Goal: Task Accomplishment & Management: Manage account settings

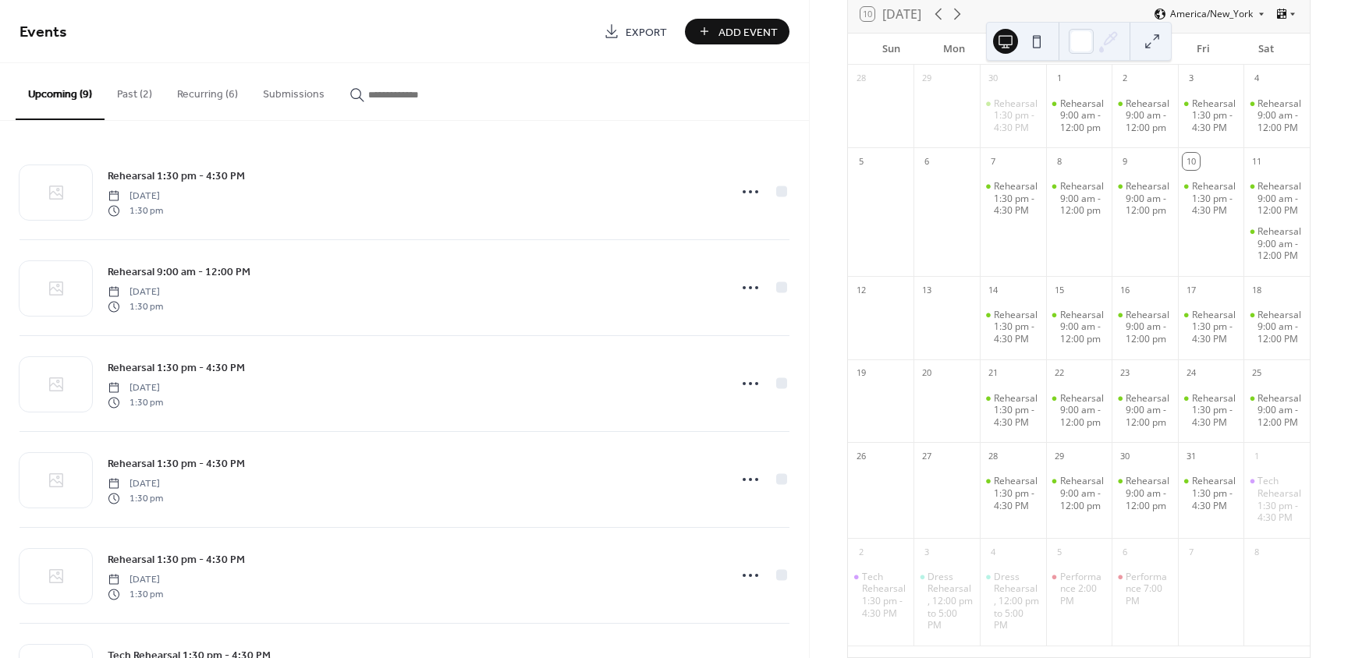
scroll to position [32, 0]
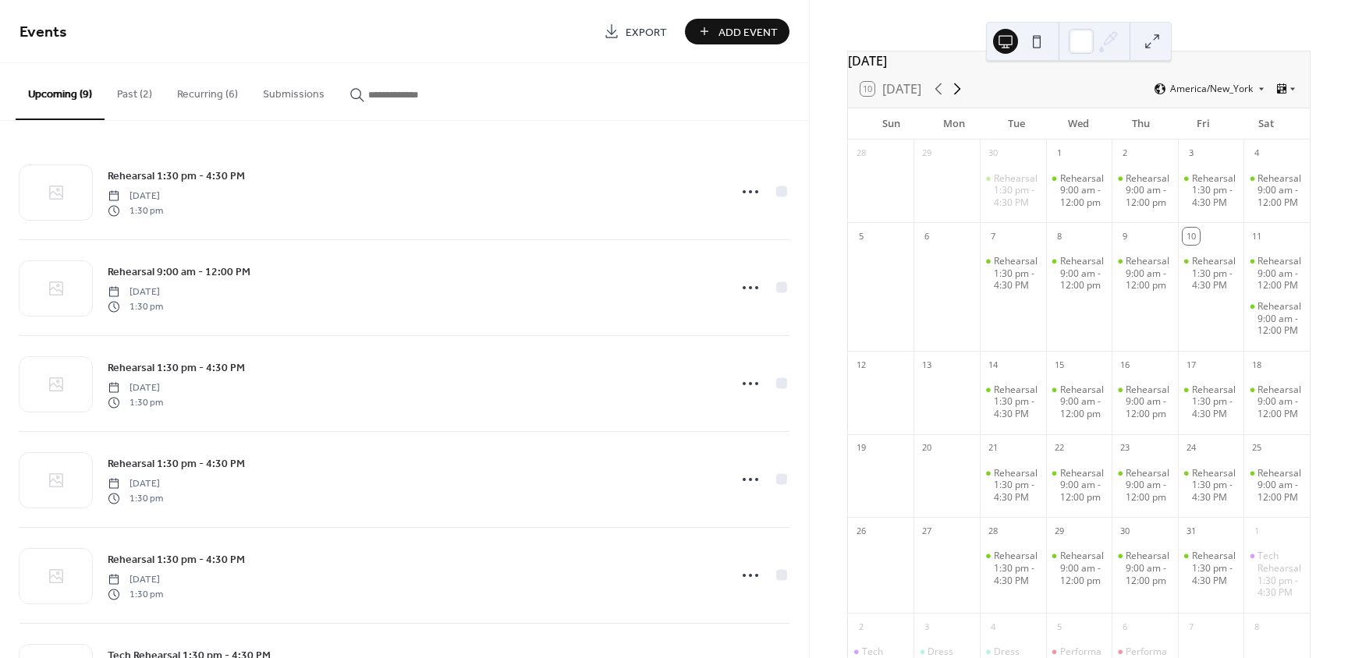
click at [958, 97] on icon at bounding box center [957, 89] width 19 height 19
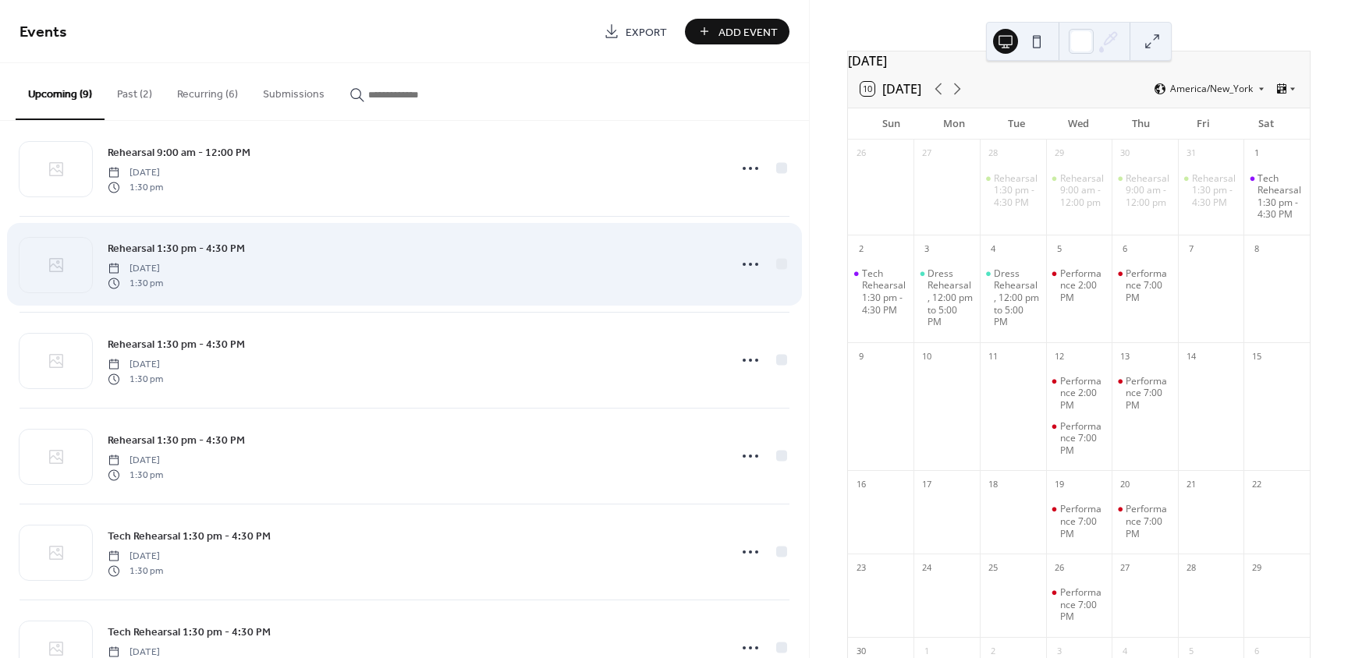
scroll to position [112, 0]
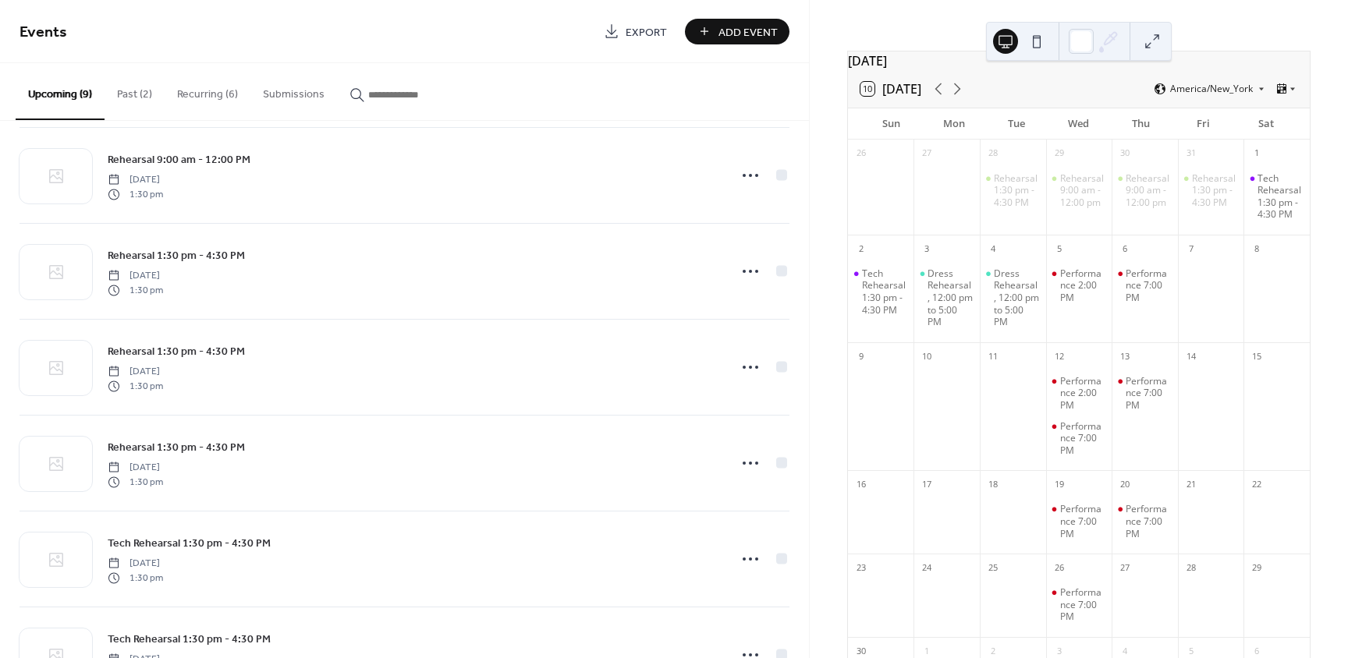
click at [186, 90] on button "Recurring (6)" at bounding box center [208, 90] width 86 height 55
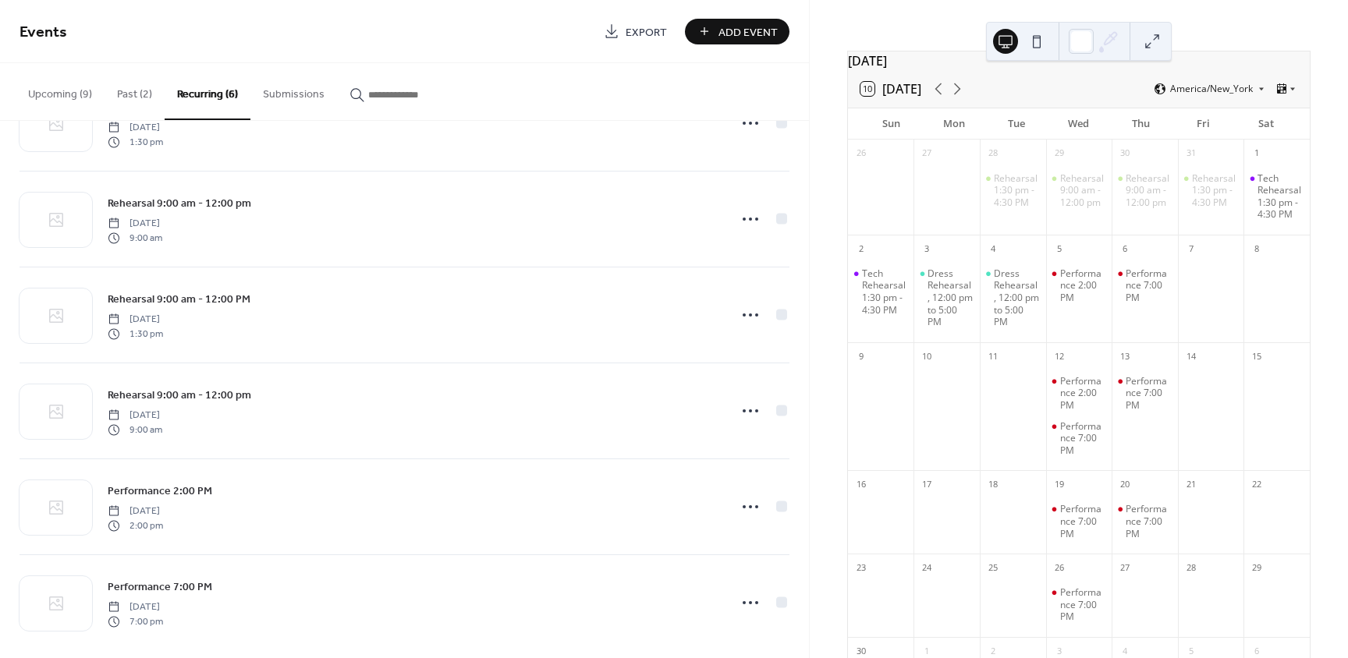
scroll to position [84, 0]
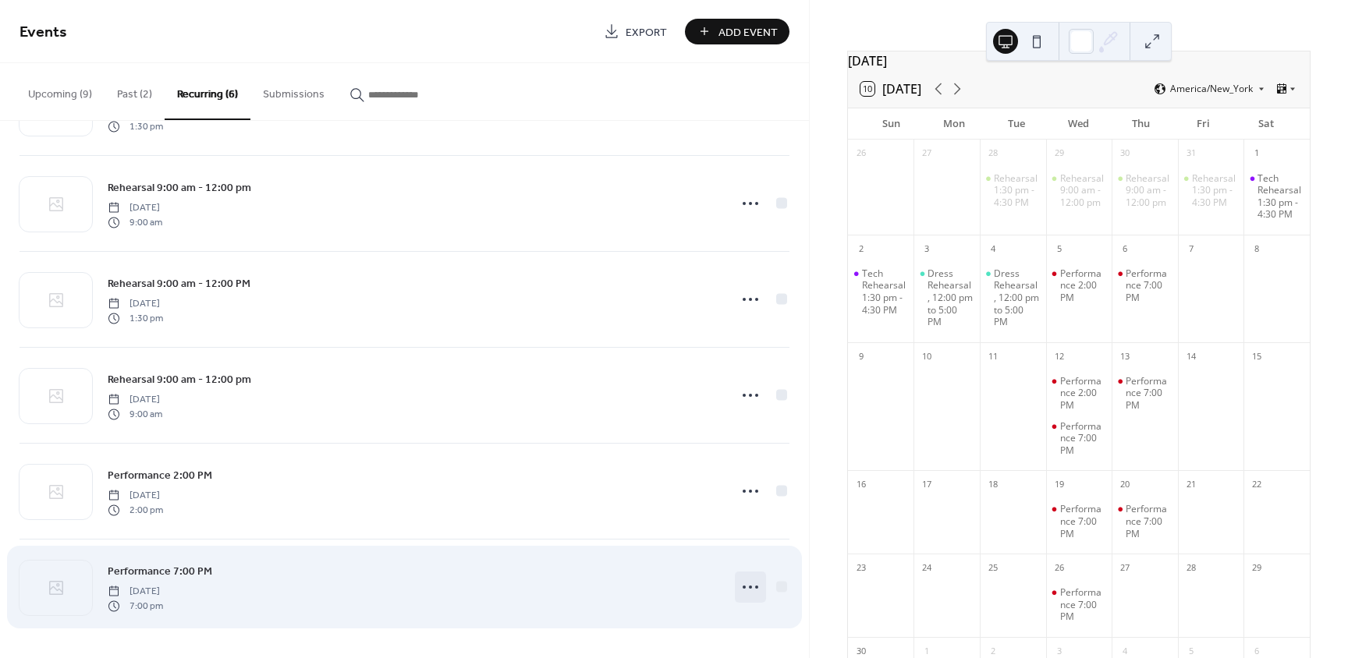
click at [742, 593] on icon at bounding box center [750, 587] width 25 height 25
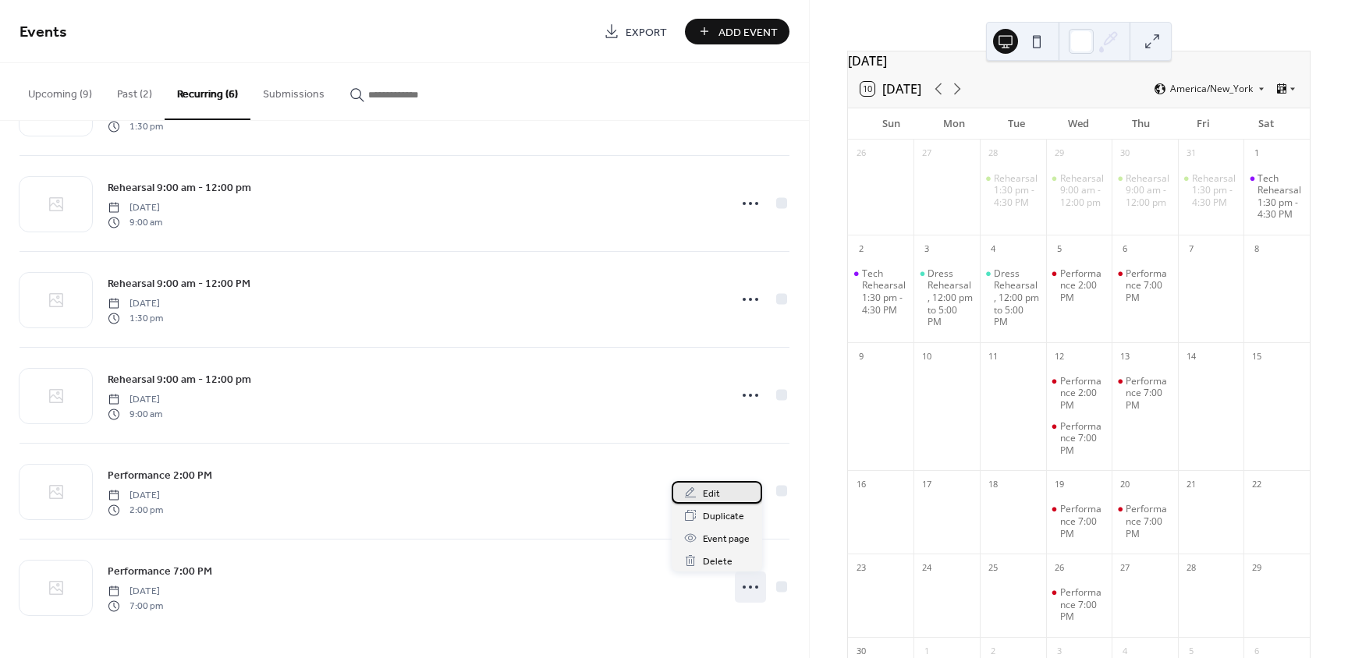
click at [723, 491] on div "Edit" at bounding box center [716, 492] width 90 height 23
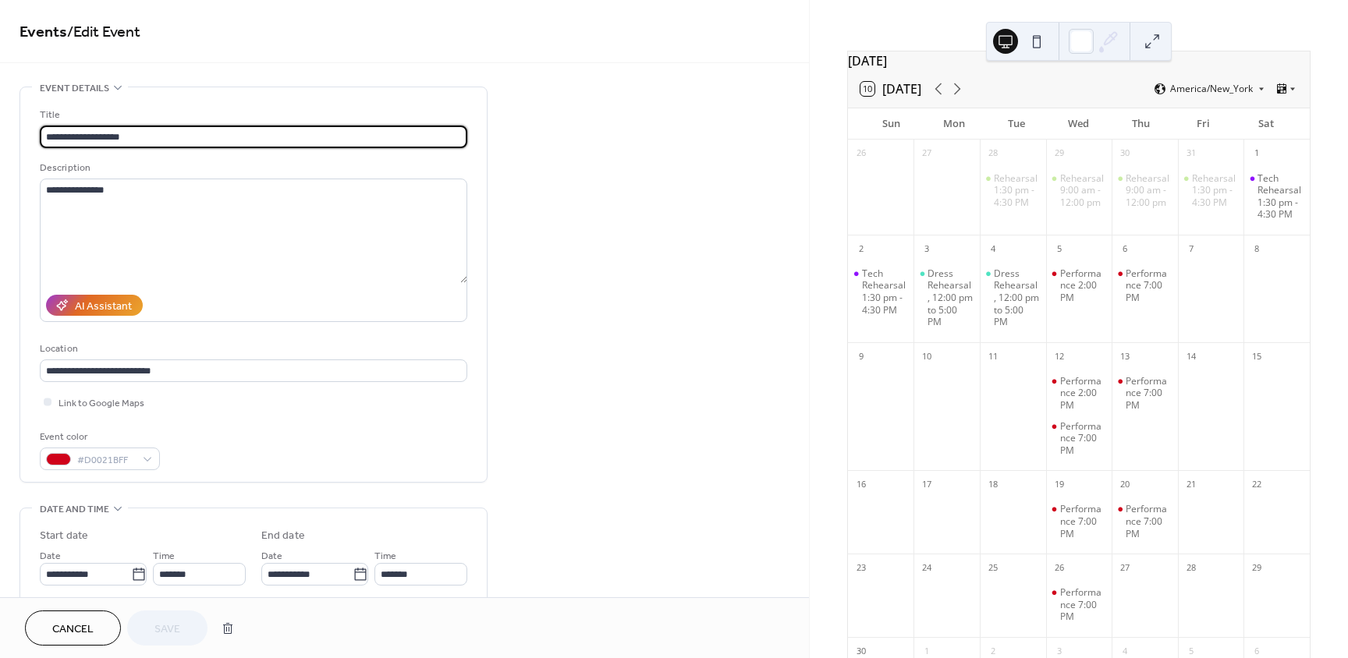
type input "**********"
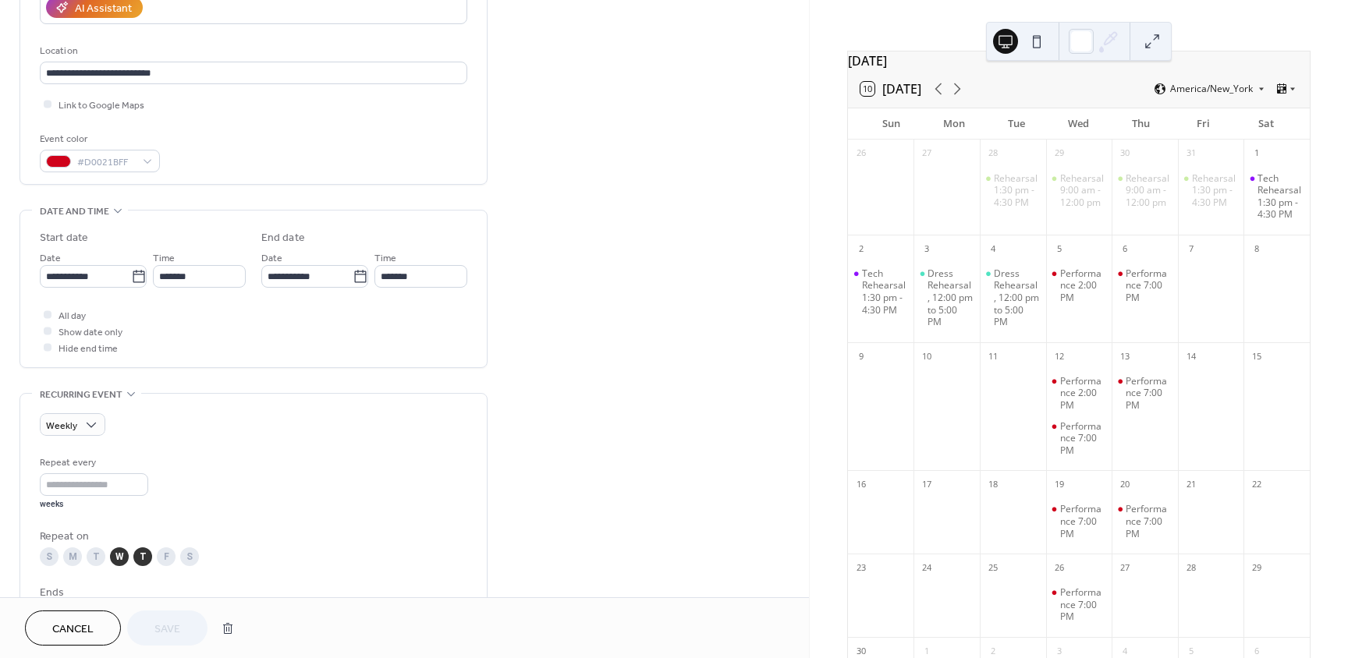
scroll to position [308, 0]
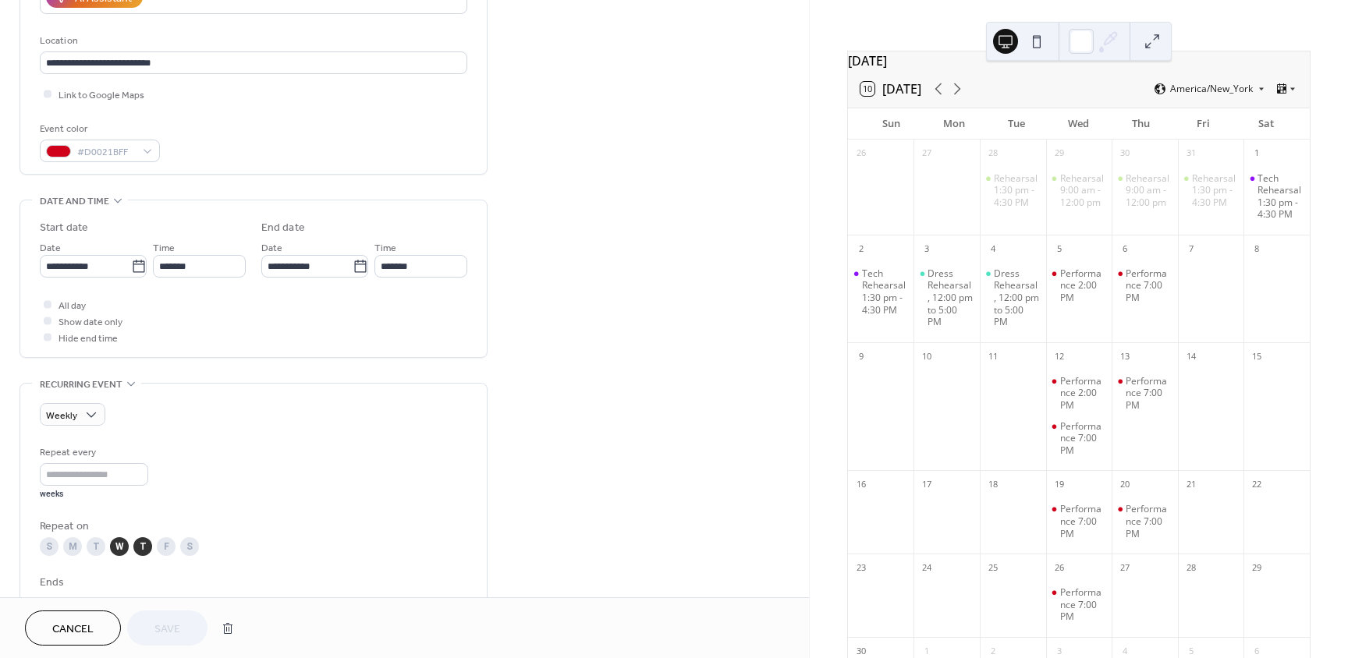
click at [116, 544] on div "W" at bounding box center [119, 546] width 19 height 19
click at [167, 629] on span "Save" at bounding box center [167, 630] width 26 height 16
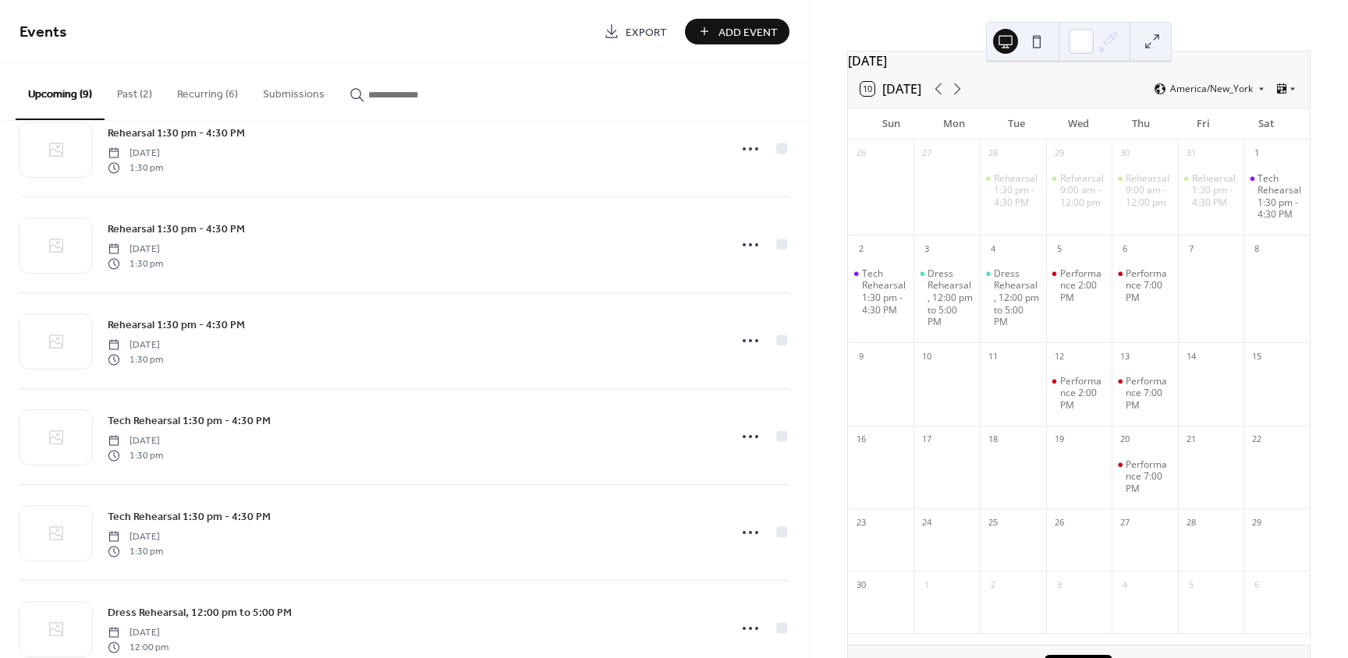
scroll to position [245, 0]
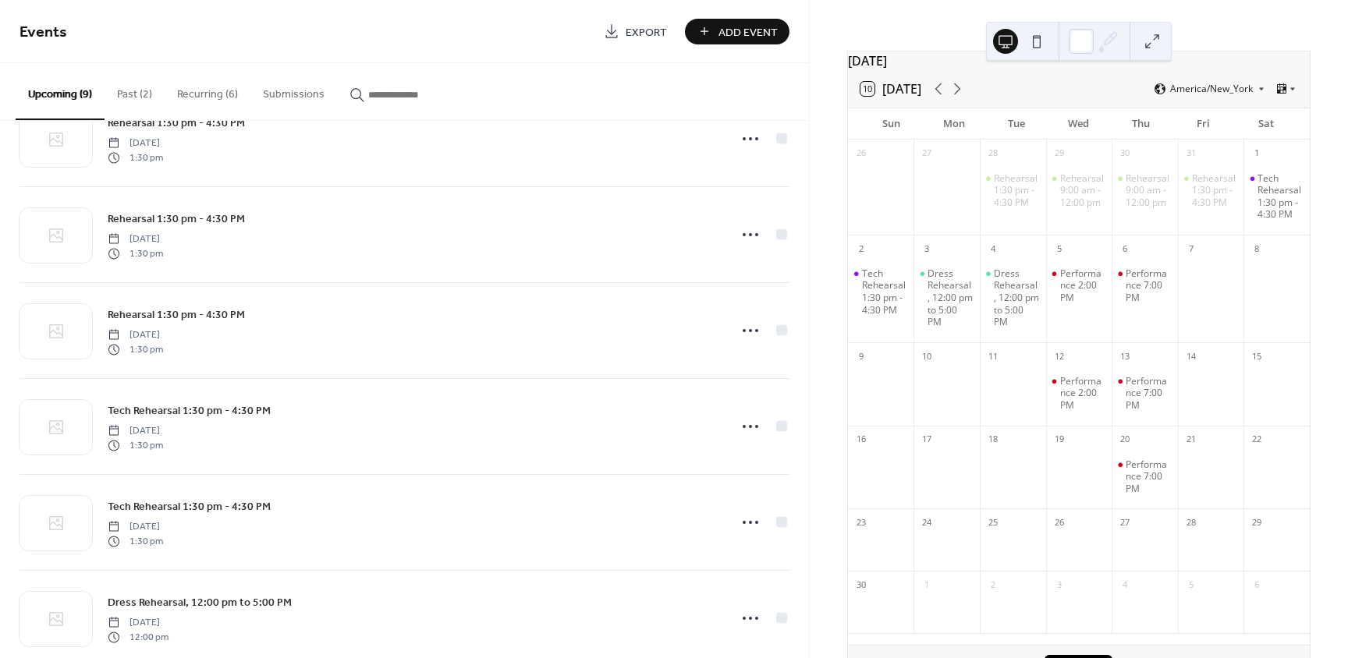
click at [190, 90] on button "Recurring (6)" at bounding box center [208, 90] width 86 height 55
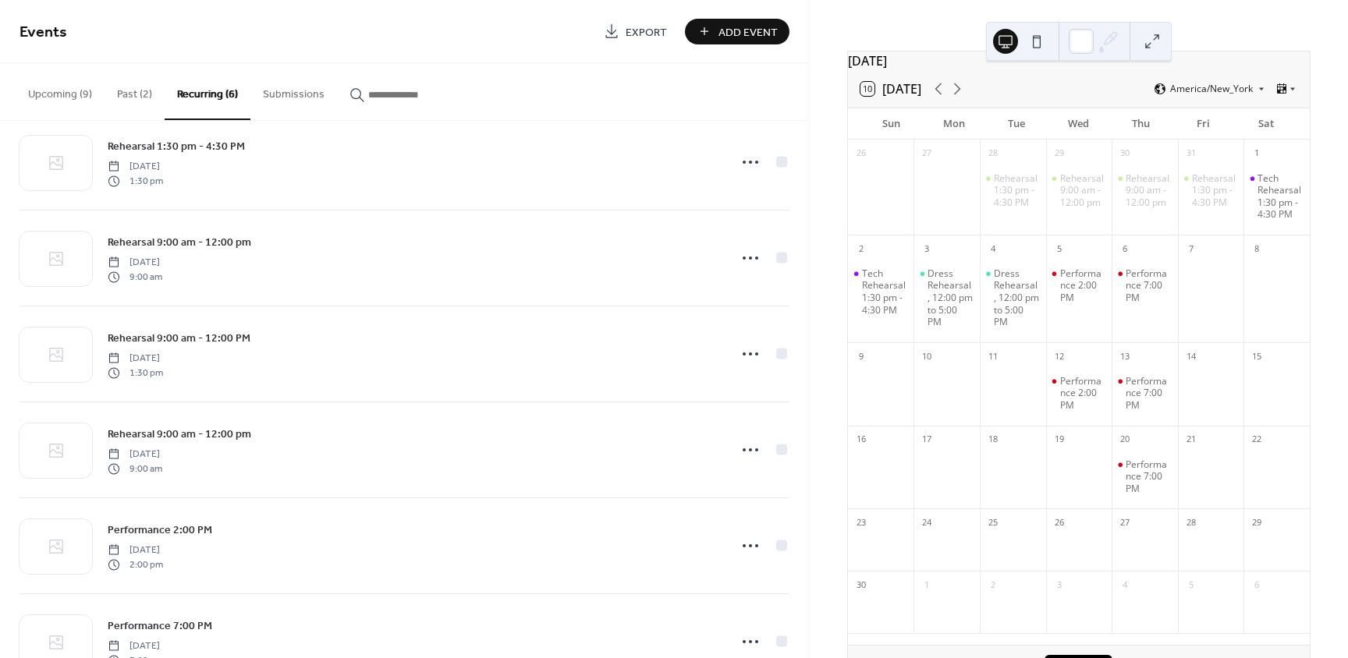
scroll to position [84, 0]
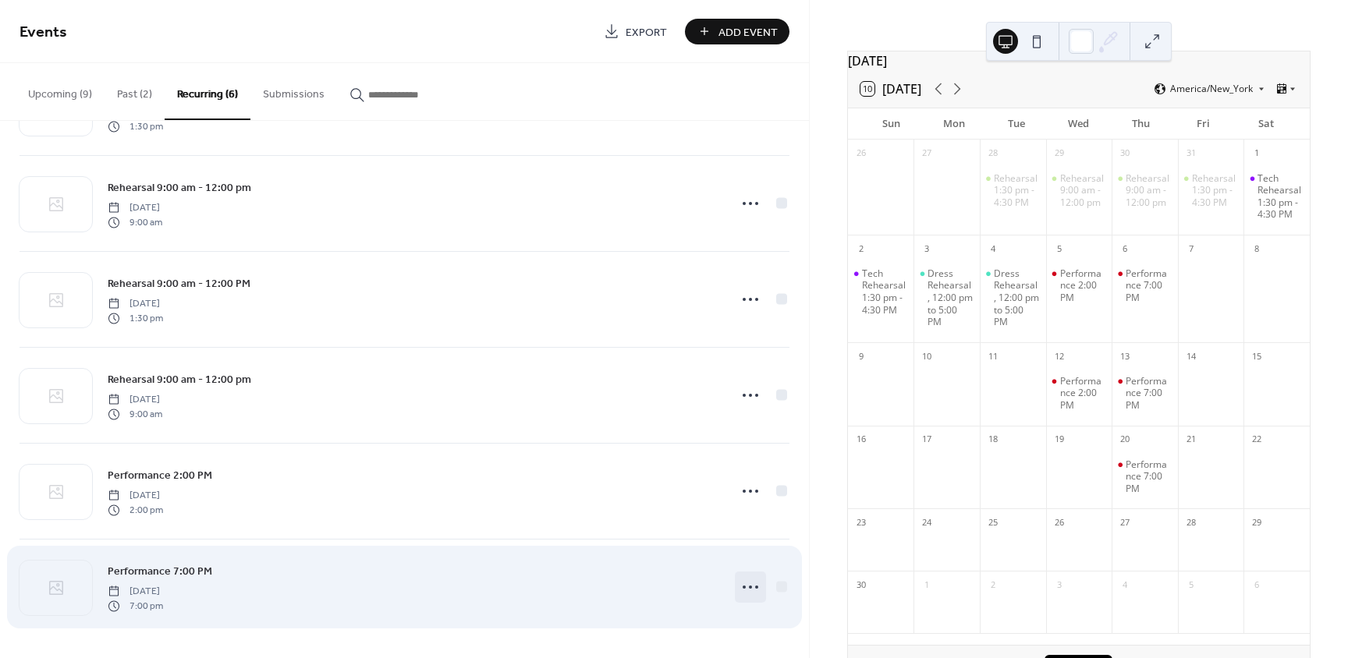
click at [742, 588] on circle at bounding box center [743, 587] width 3 height 3
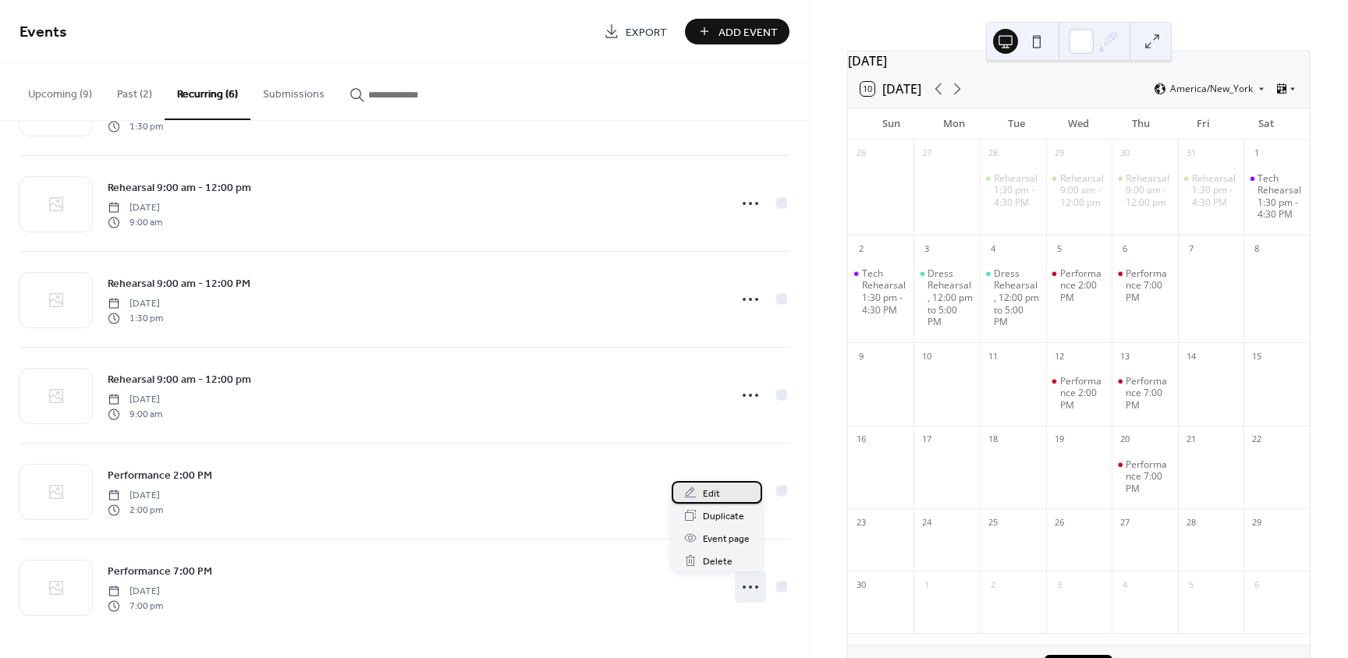
click at [728, 496] on div "Edit" at bounding box center [716, 492] width 90 height 23
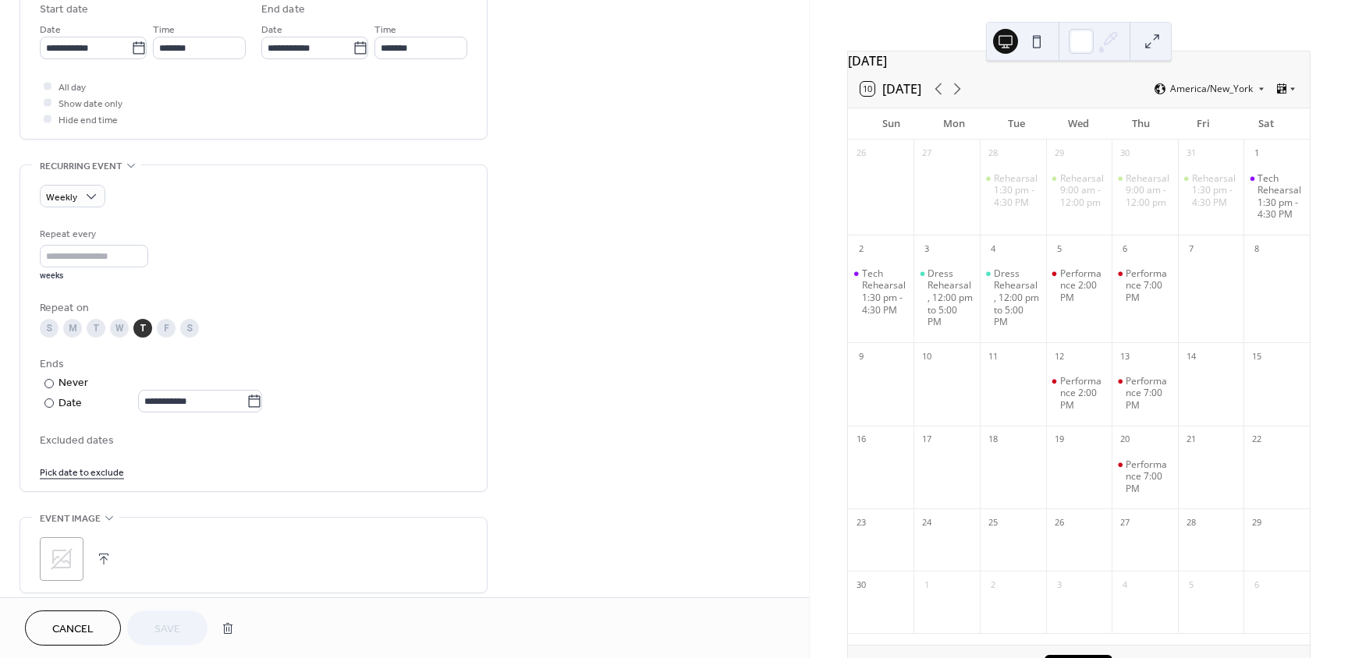
scroll to position [534, 0]
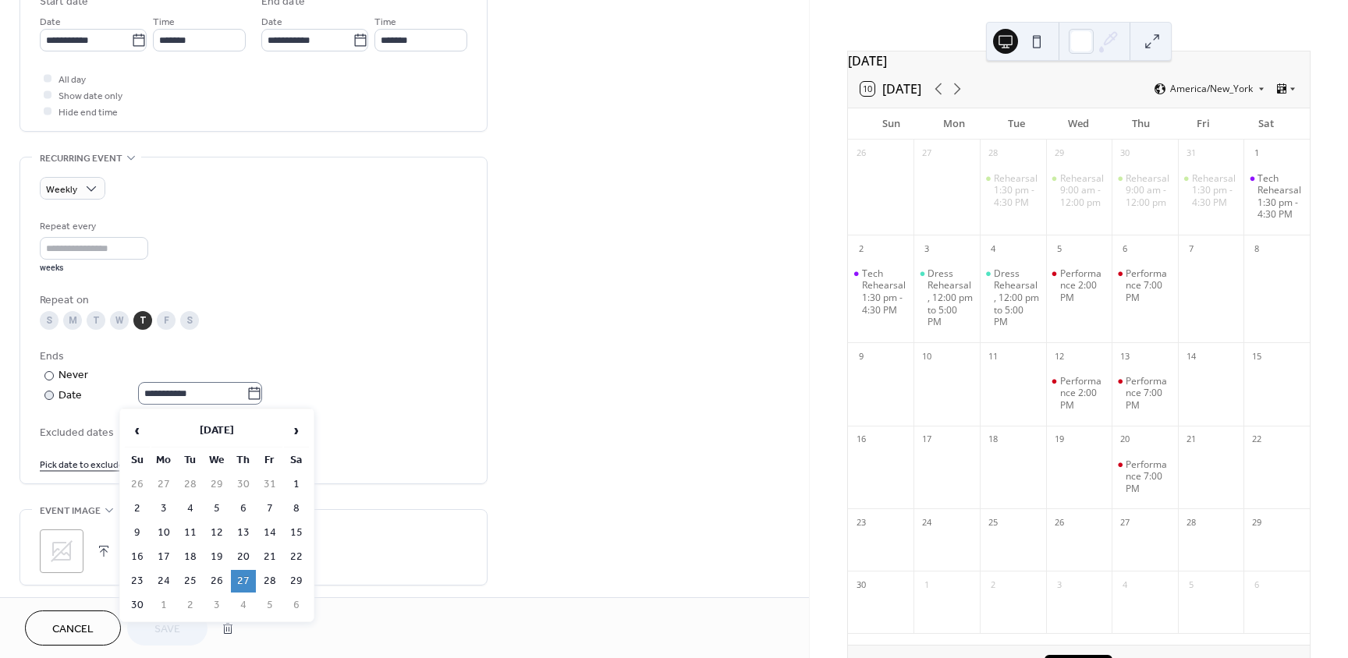
click at [258, 395] on icon at bounding box center [254, 394] width 16 height 16
click at [246, 395] on input "**********" at bounding box center [192, 393] width 108 height 23
click at [242, 559] on td "20" at bounding box center [243, 557] width 25 height 23
type input "**********"
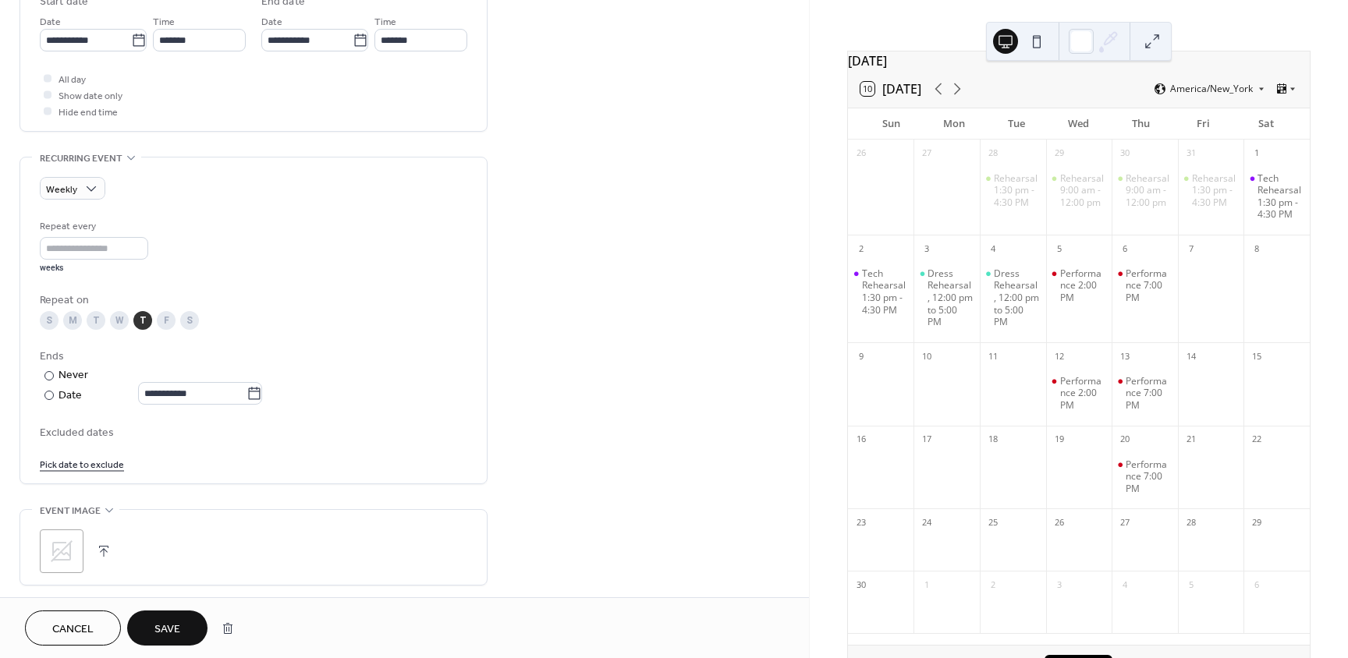
click at [167, 622] on span "Save" at bounding box center [167, 630] width 26 height 16
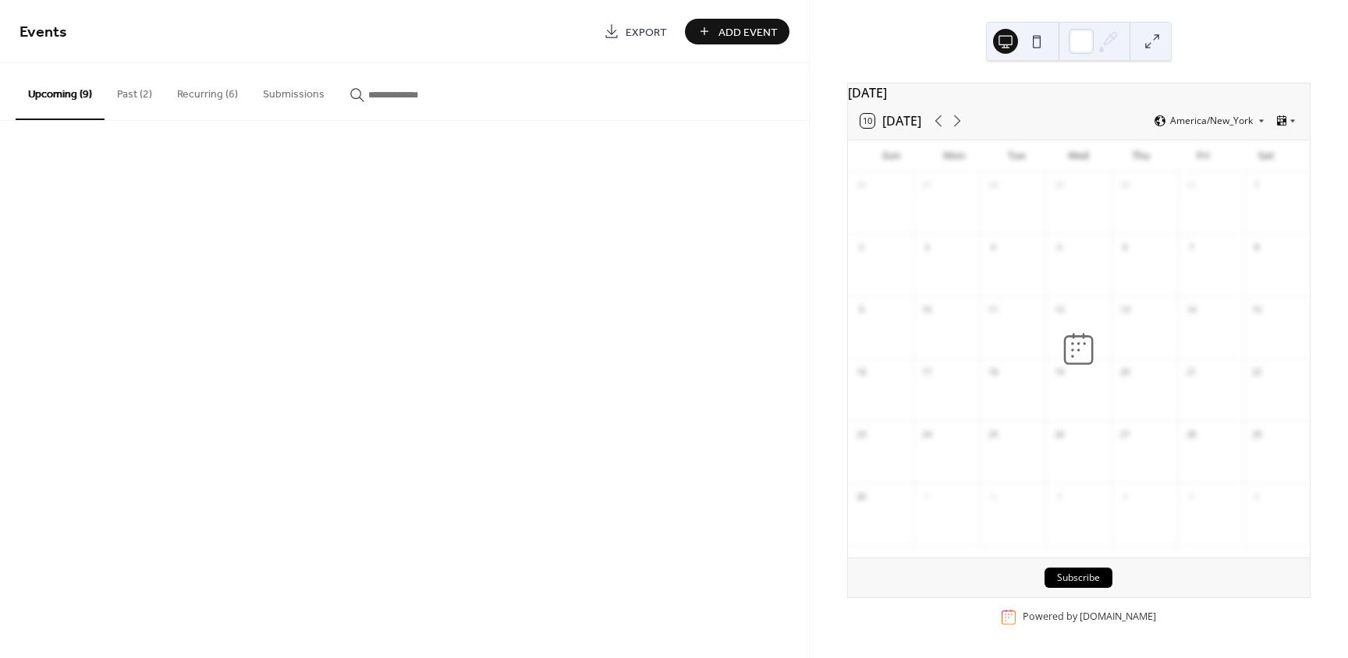
scroll to position [32, 0]
